Goal: Task Accomplishment & Management: Complete application form

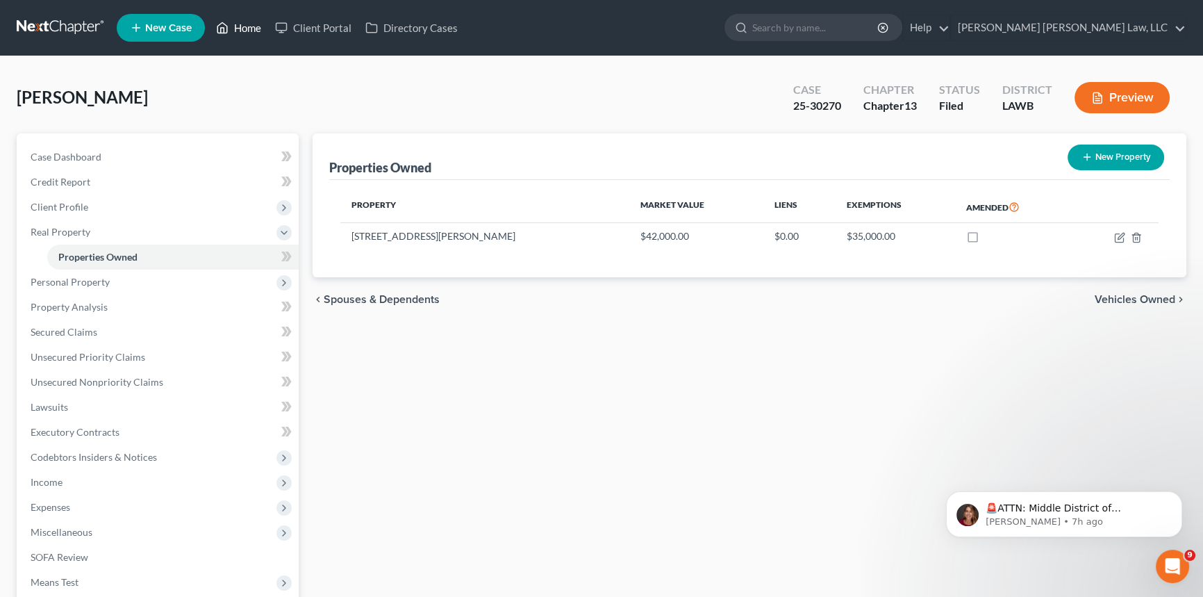
click at [250, 28] on link "Home" at bounding box center [238, 27] width 59 height 25
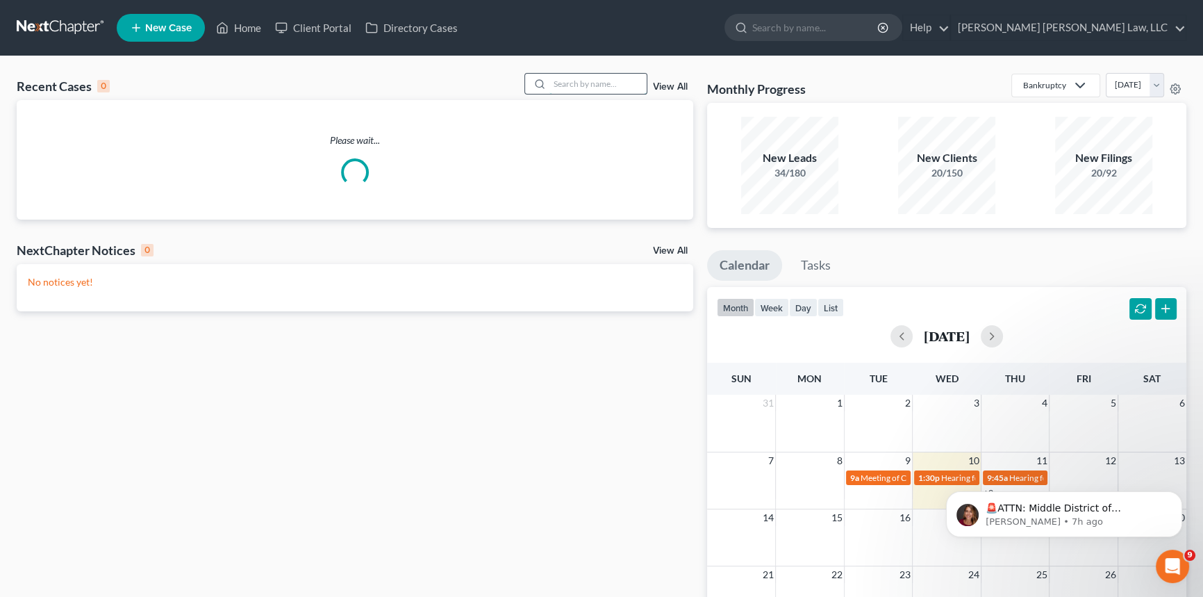
click at [596, 84] on input "search" at bounding box center [598, 84] width 97 height 20
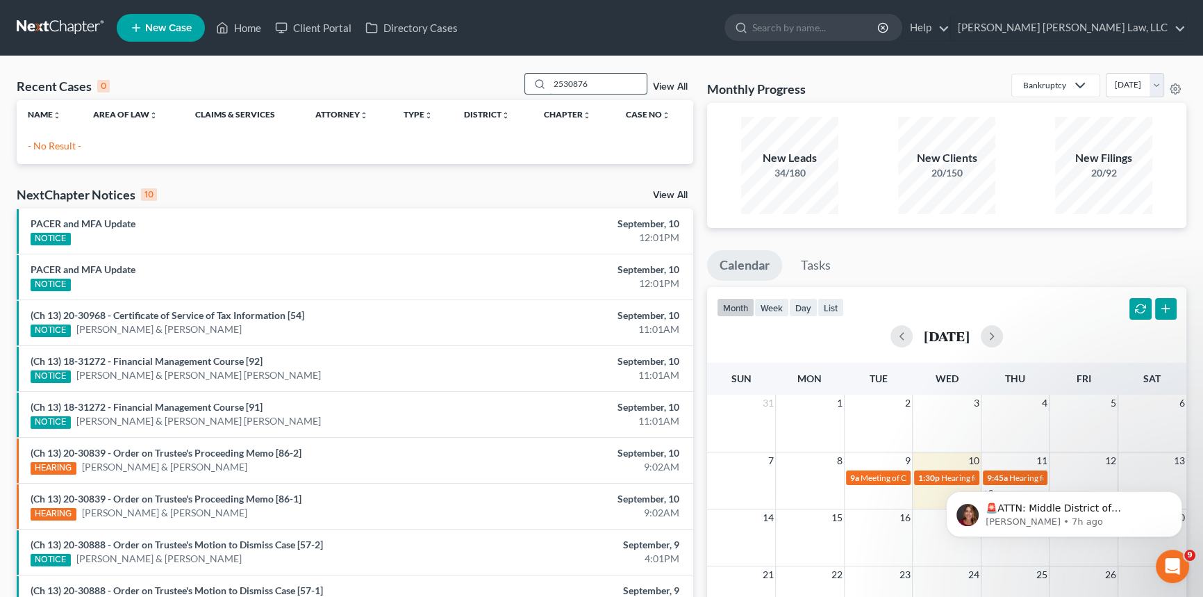
click at [561, 79] on input "2530876" at bounding box center [598, 84] width 97 height 20
type input "25-30876"
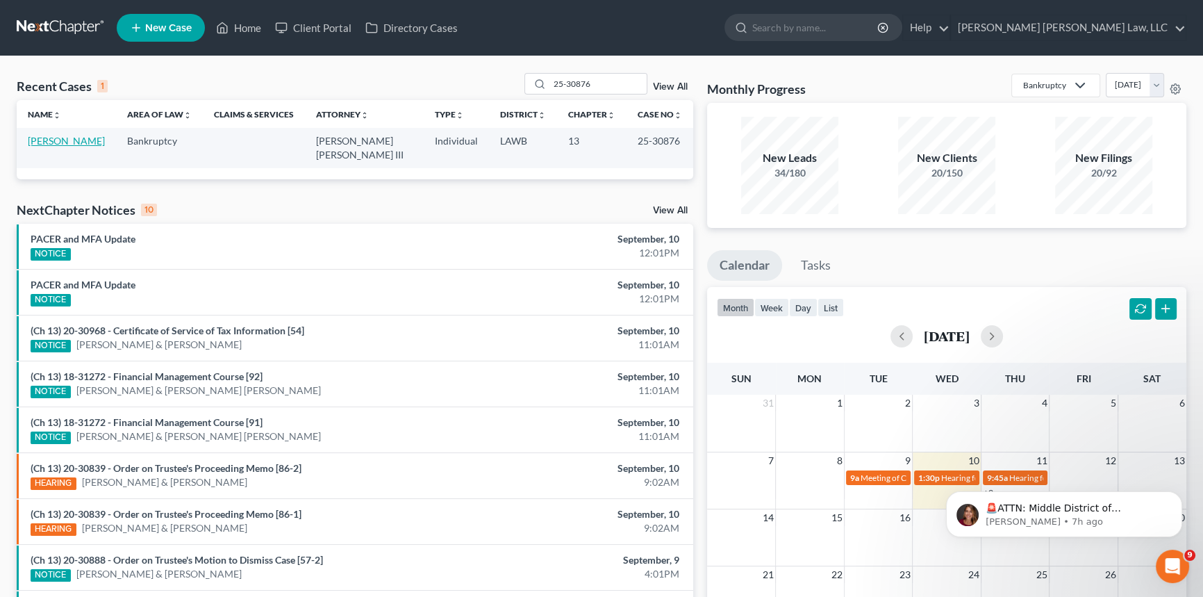
click at [49, 136] on link "[PERSON_NAME]" at bounding box center [66, 141] width 77 height 12
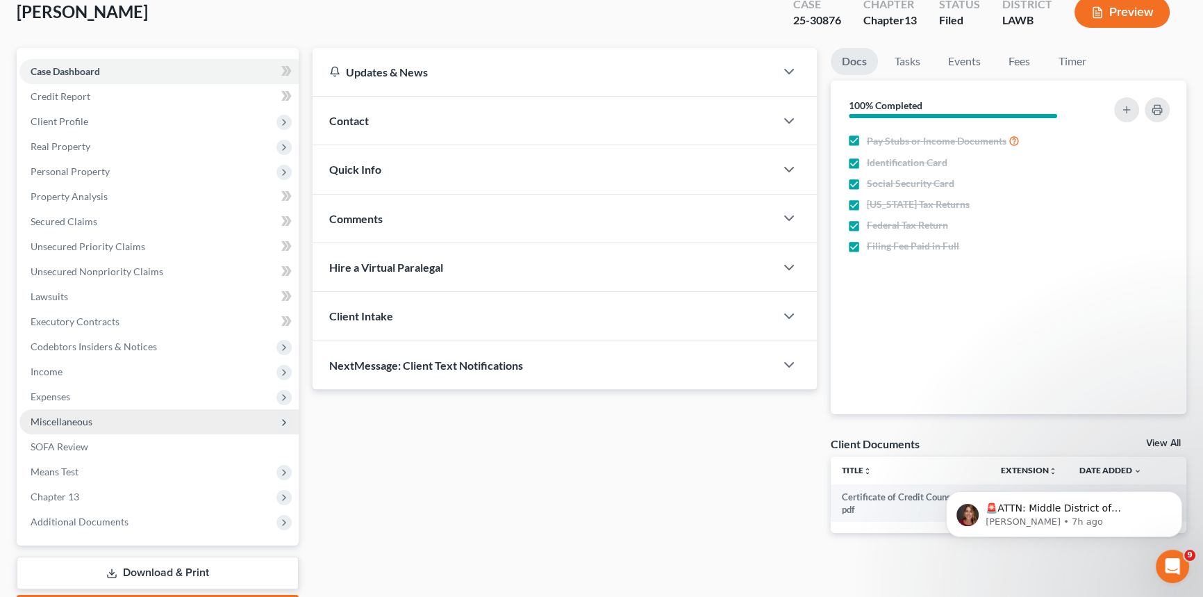
scroll to position [38, 0]
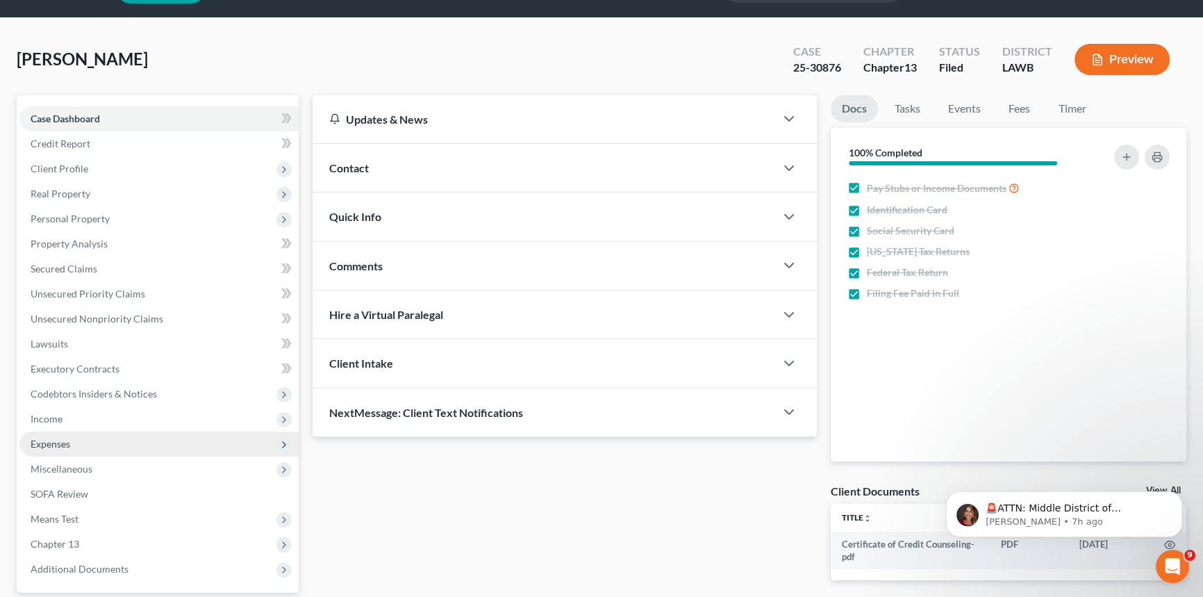
click at [72, 444] on span "Expenses" at bounding box center [158, 443] width 279 height 25
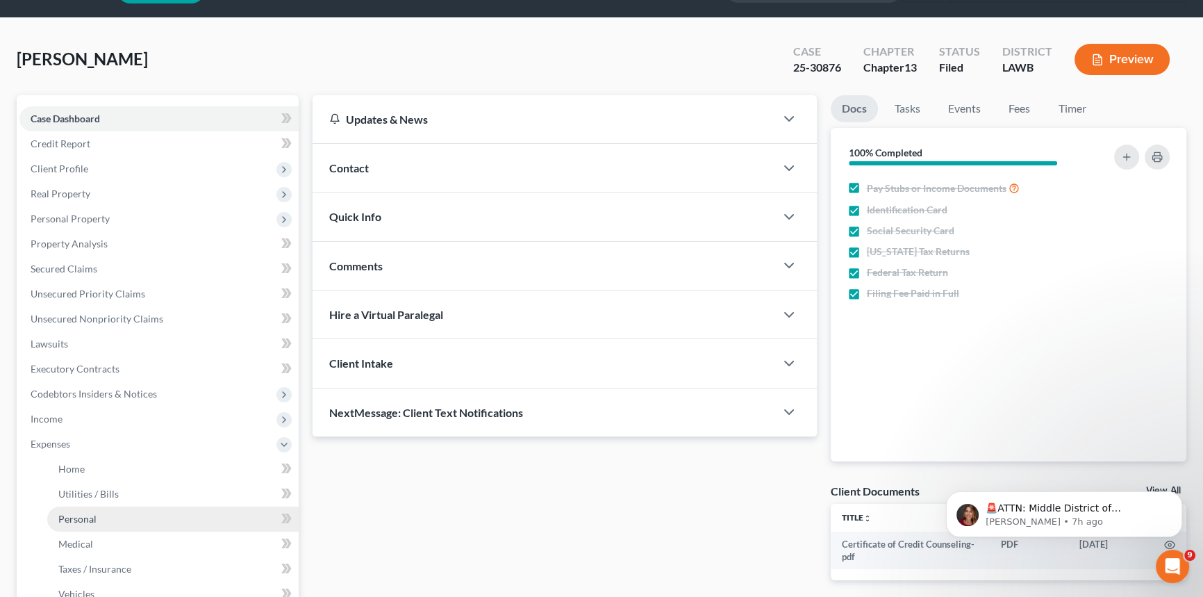
click at [92, 518] on span "Personal" at bounding box center [77, 519] width 38 height 12
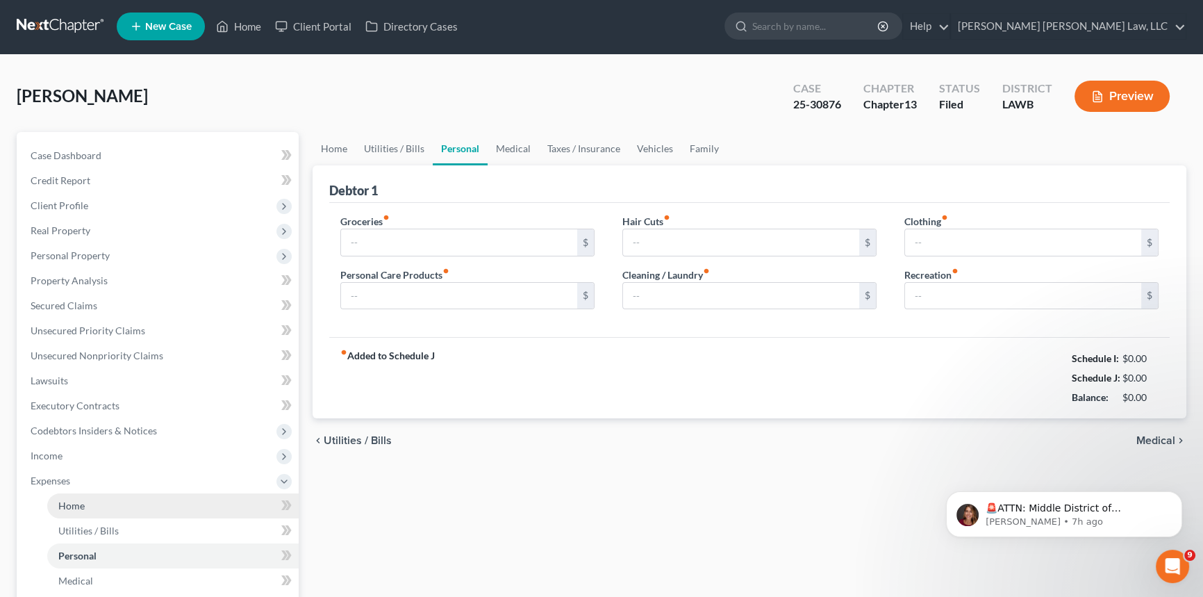
type input "300.00"
type input "50.00"
type input "0.00"
type input "93.00"
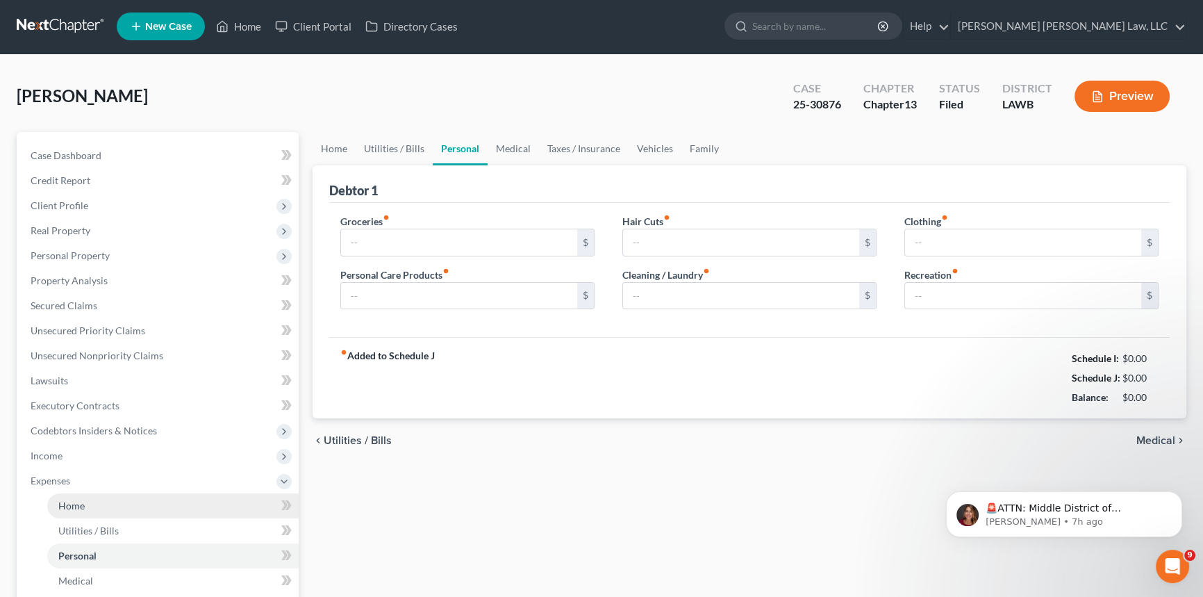
type input "25.00"
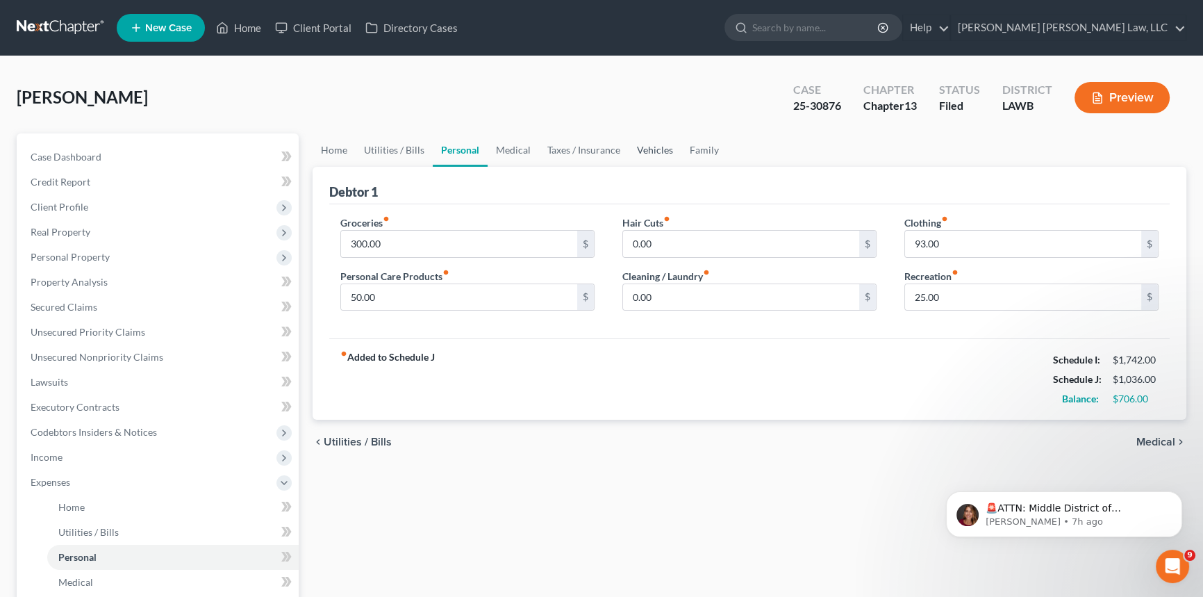
click at [645, 146] on link "Vehicles" at bounding box center [655, 149] width 53 height 33
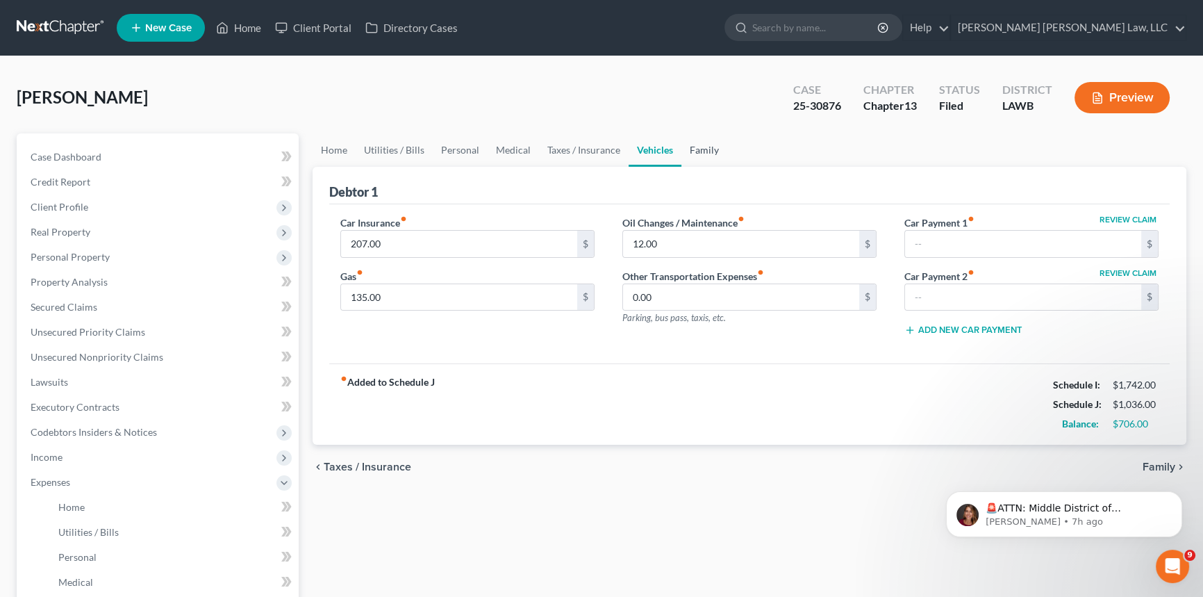
click at [698, 145] on link "Family" at bounding box center [705, 149] width 46 height 33
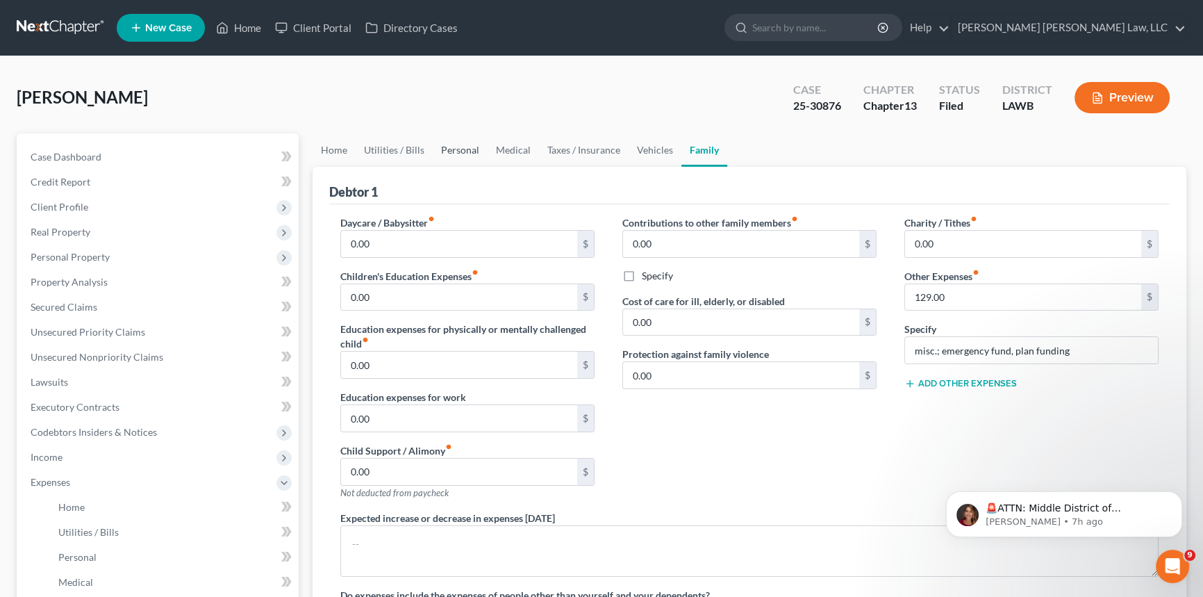
click at [464, 151] on link "Personal" at bounding box center [460, 149] width 55 height 33
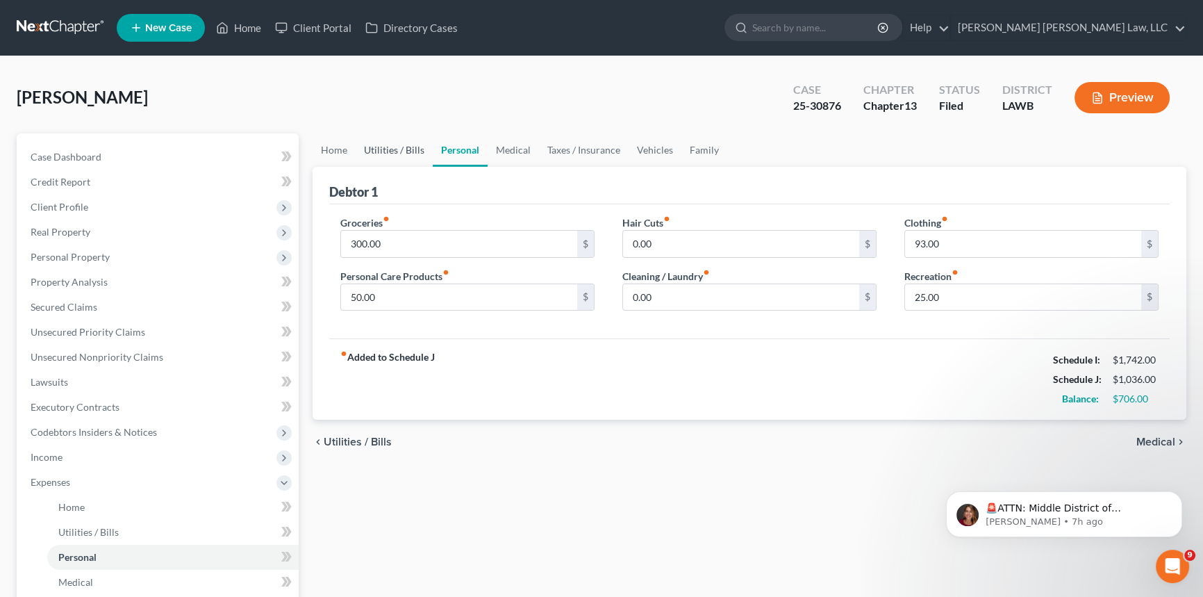
click at [396, 152] on link "Utilities / Bills" at bounding box center [394, 149] width 77 height 33
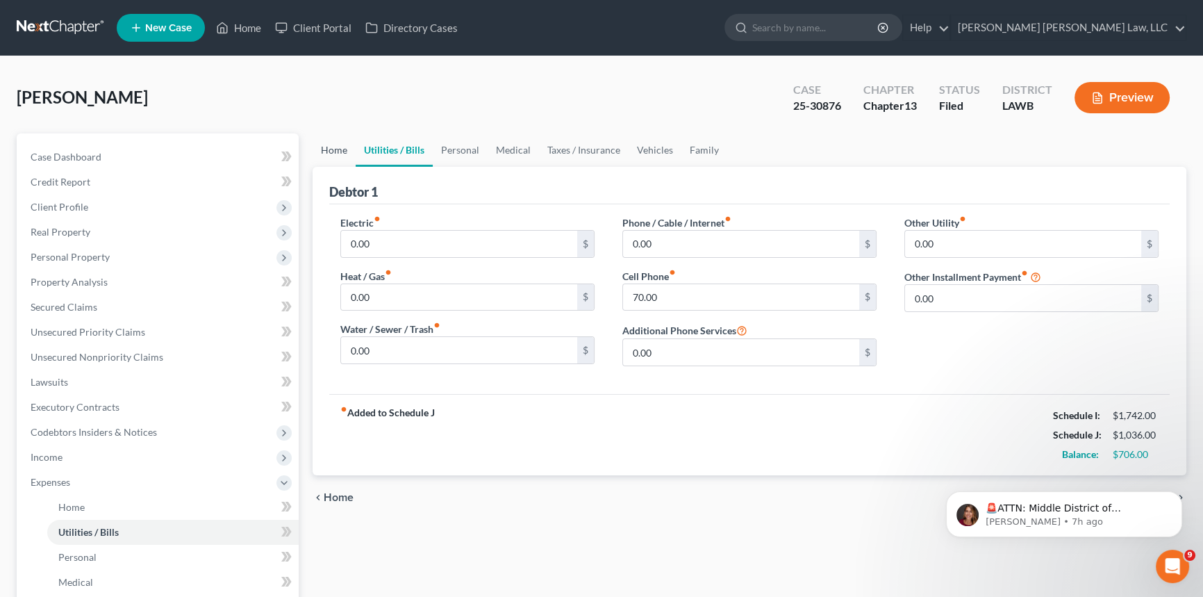
click at [343, 153] on link "Home" at bounding box center [334, 149] width 43 height 33
